Goal: Task Accomplishment & Management: Manage account settings

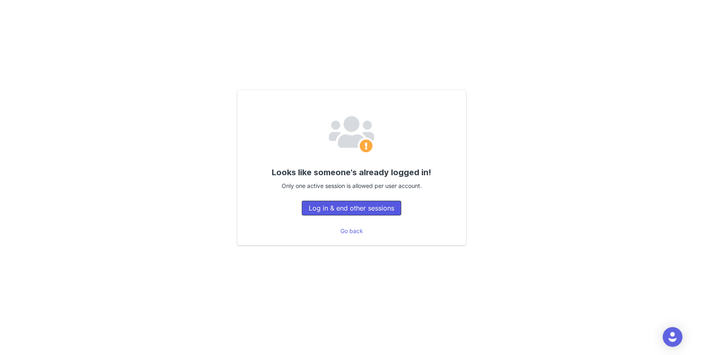
click at [367, 212] on button "Log in & end other sessions" at bounding box center [351, 208] width 99 height 15
click at [567, 131] on div "Looks like someone's already logged in! Only one active session is allowed per …" at bounding box center [351, 167] width 576 height 215
click at [366, 206] on button "Log in & end other sessions" at bounding box center [351, 208] width 99 height 15
click at [365, 208] on button "Log in & end other sessions" at bounding box center [351, 208] width 99 height 15
click at [371, 209] on button "Log in & end other sessions" at bounding box center [351, 208] width 99 height 15
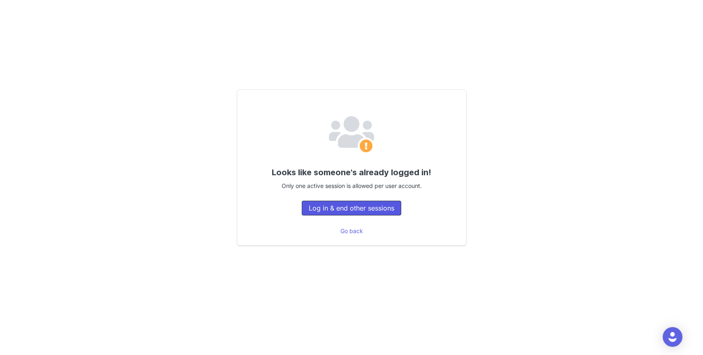
click at [367, 214] on button "Log in & end other sessions" at bounding box center [351, 208] width 99 height 15
click at [369, 212] on button "Log in & end other sessions" at bounding box center [351, 208] width 99 height 15
click at [360, 212] on button "Log in & end other sessions" at bounding box center [351, 208] width 99 height 15
click at [355, 234] on link "Go back" at bounding box center [351, 231] width 23 height 7
